Goal: Task Accomplishment & Management: Use online tool/utility

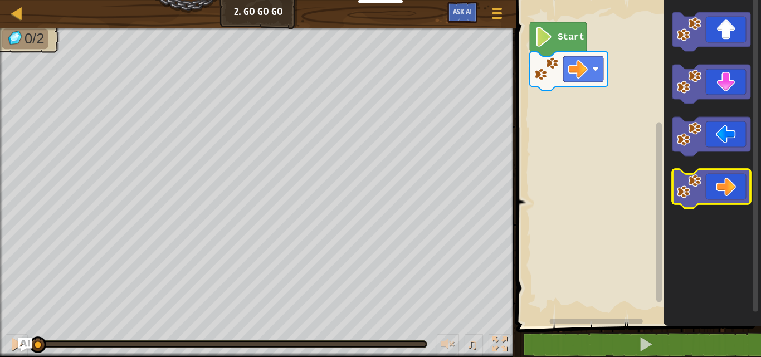
click at [735, 198] on icon "Blockly Workspace" at bounding box center [711, 188] width 78 height 39
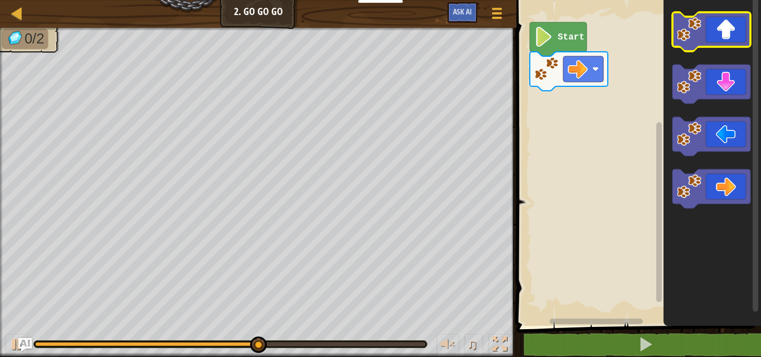
click at [717, 35] on icon "Blockly Workspace" at bounding box center [711, 31] width 78 height 39
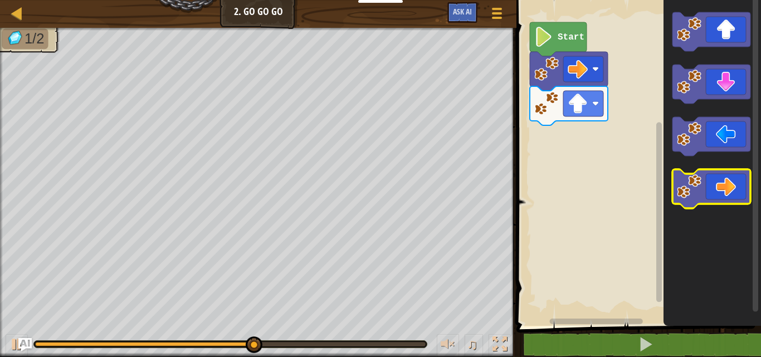
click at [707, 178] on icon "Blockly Workspace" at bounding box center [711, 188] width 78 height 39
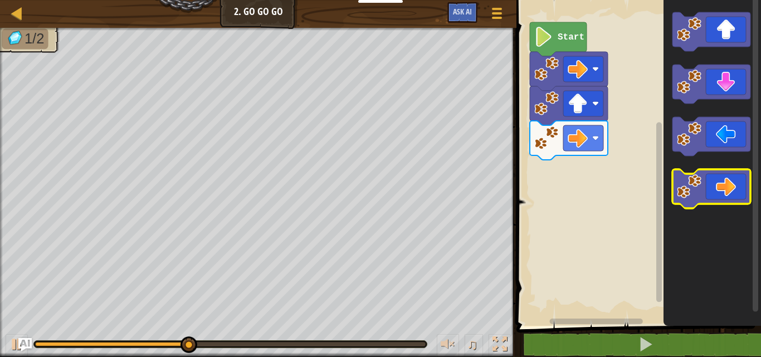
click at [707, 179] on icon "Blockly Workspace" at bounding box center [711, 188] width 78 height 39
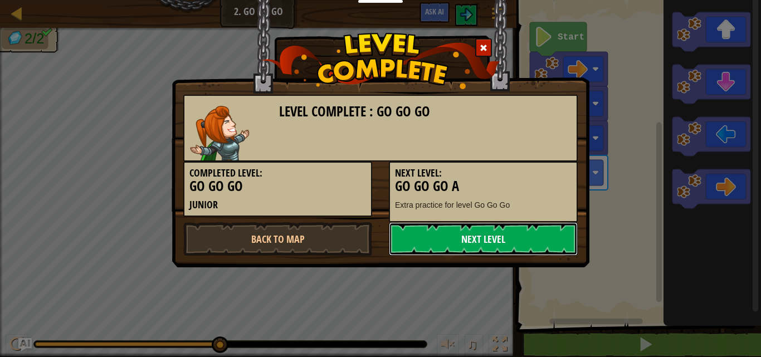
click at [475, 239] on link "Next Level" at bounding box center [483, 238] width 189 height 33
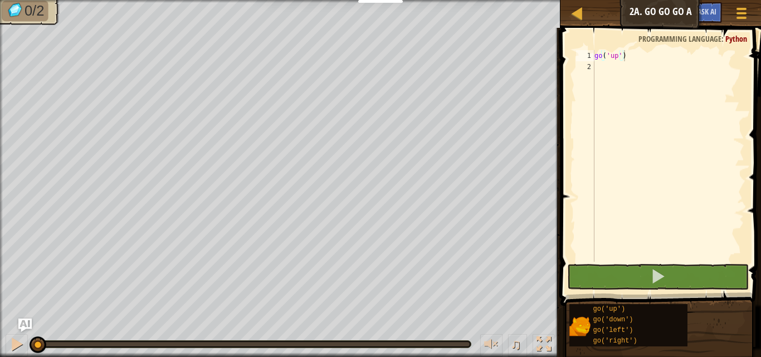
click at [564, 76] on span at bounding box center [661, 151] width 209 height 311
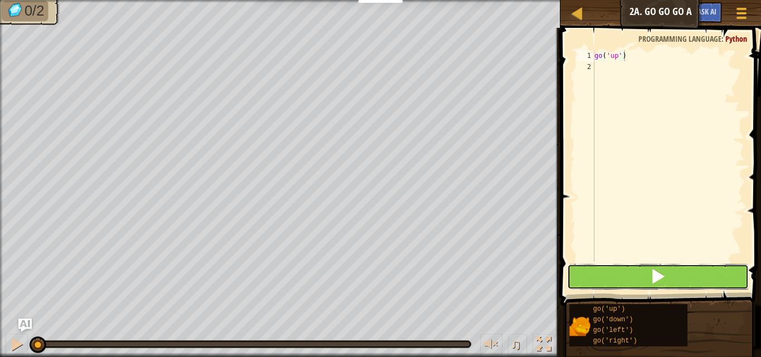
click at [641, 267] on button at bounding box center [658, 277] width 182 height 26
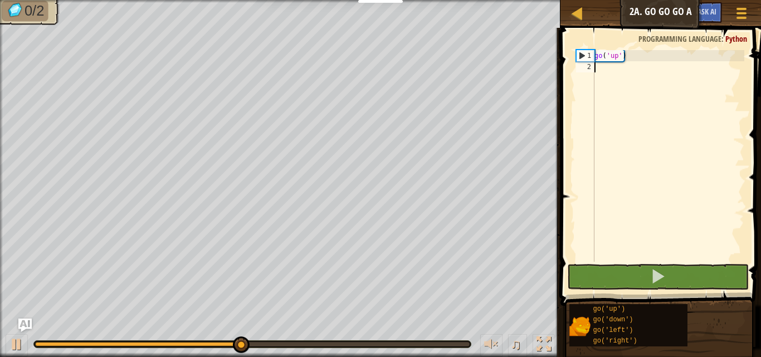
click at [622, 71] on div "go ( 'up' )" at bounding box center [668, 167] width 152 height 234
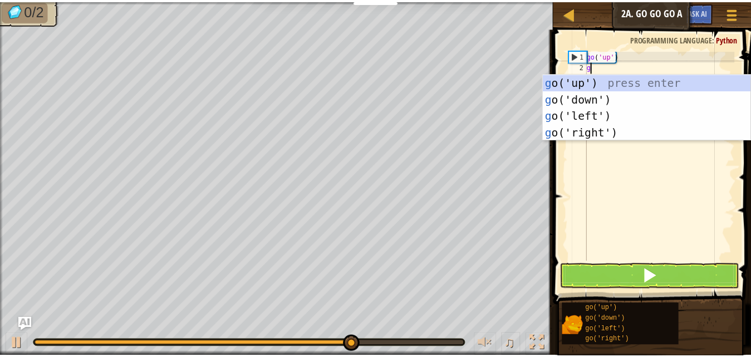
scroll to position [5, 0]
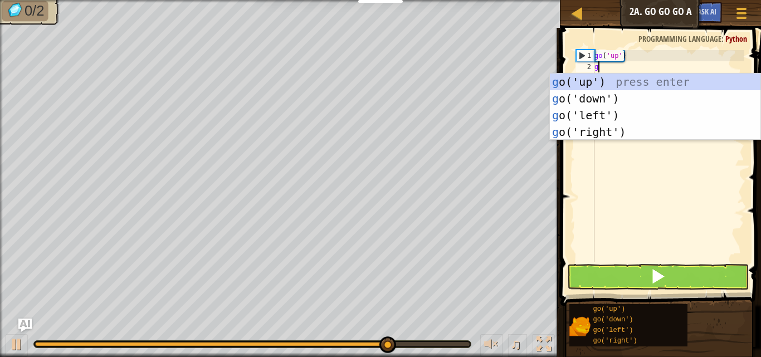
type textarea "go"
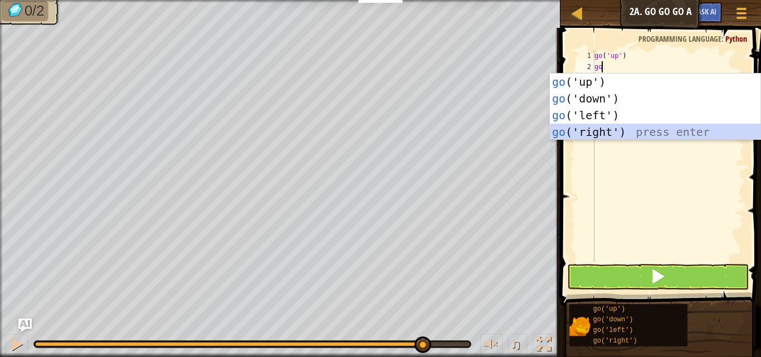
click at [606, 133] on div "go ('up') press enter go ('down') press enter go ('left') press enter go ('righ…" at bounding box center [655, 124] width 211 height 100
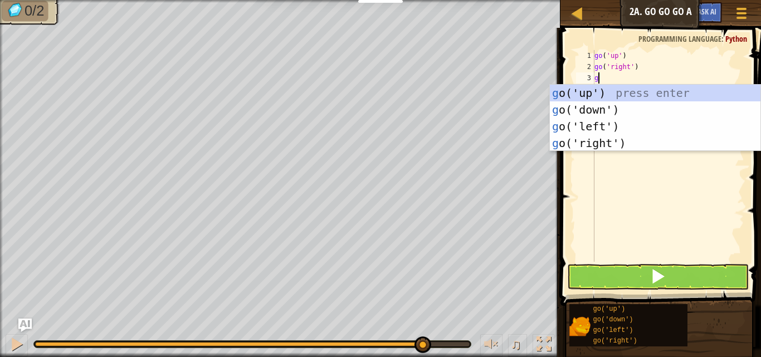
type textarea "go"
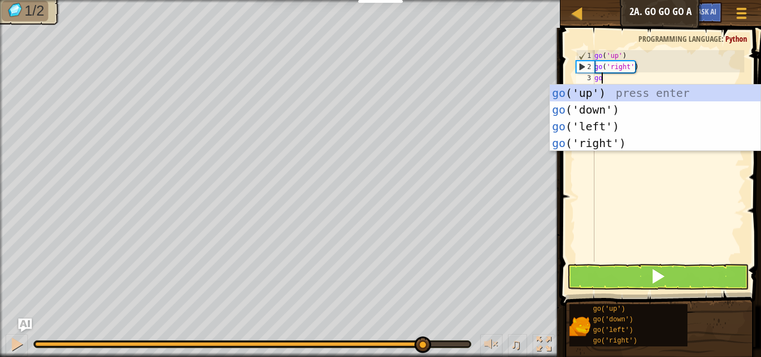
click at [604, 96] on div "go ('up') press enter go ('down') press enter go ('left') press enter go ('righ…" at bounding box center [655, 135] width 211 height 100
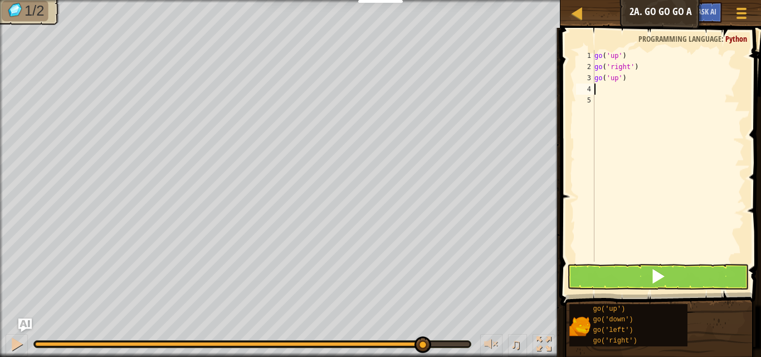
type textarea "g"
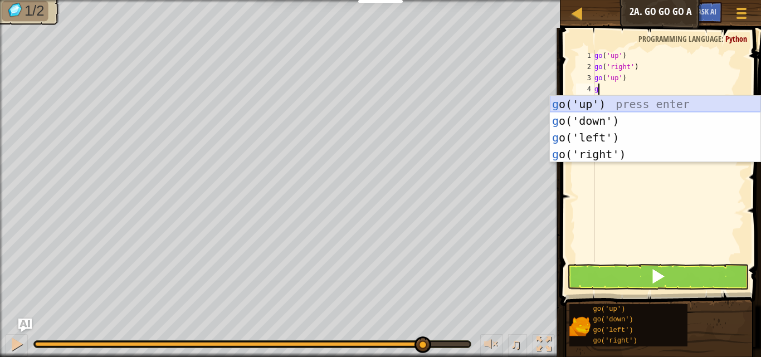
click at [598, 103] on div "g o('up') press enter g o('down') press enter g o('left') press enter g o('righ…" at bounding box center [655, 146] width 211 height 100
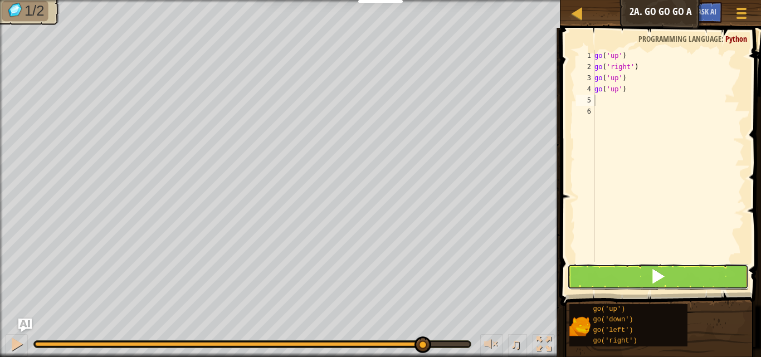
click at [601, 271] on button at bounding box center [658, 277] width 182 height 26
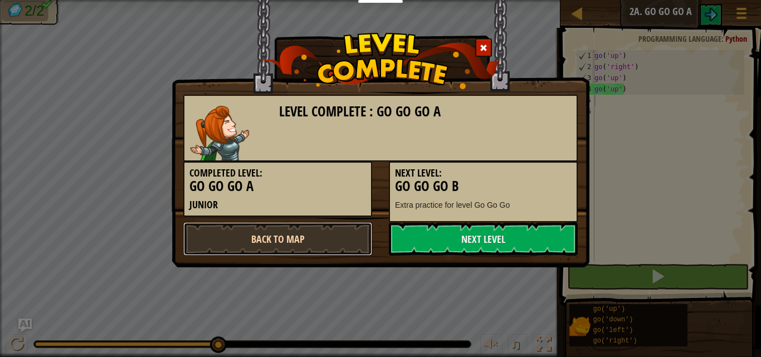
click at [341, 234] on link "Back to Map" at bounding box center [277, 238] width 189 height 33
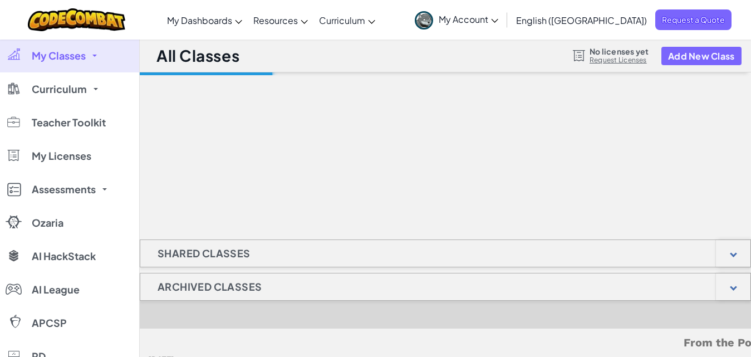
click at [336, 168] on div at bounding box center [446, 127] width 612 height 111
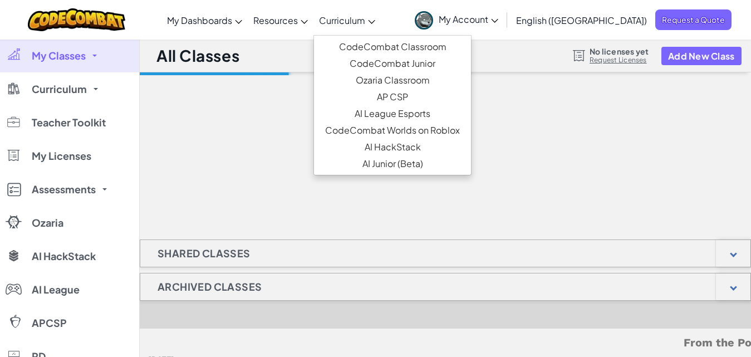
click at [381, 27] on link "Curriculum" at bounding box center [347, 20] width 67 height 30
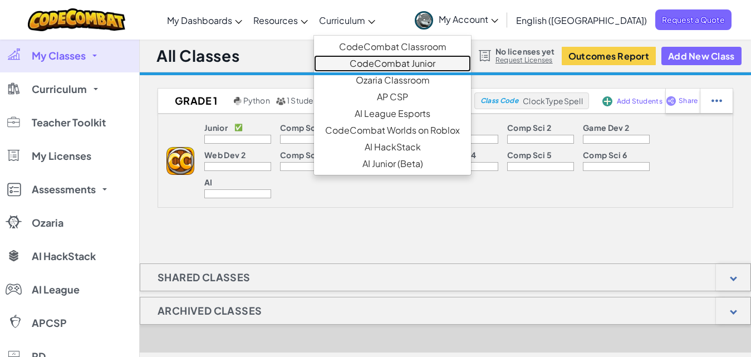
click at [397, 64] on link "CodeCombat Junior" at bounding box center [392, 63] width 157 height 17
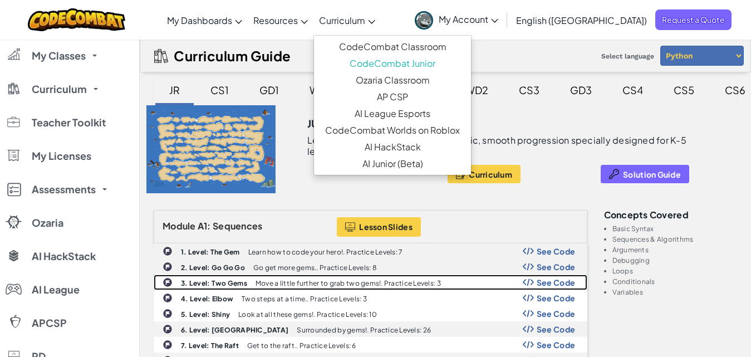
click at [221, 281] on b "3. Level: Two Gems" at bounding box center [214, 283] width 66 height 8
